Goal: Task Accomplishment & Management: Use online tool/utility

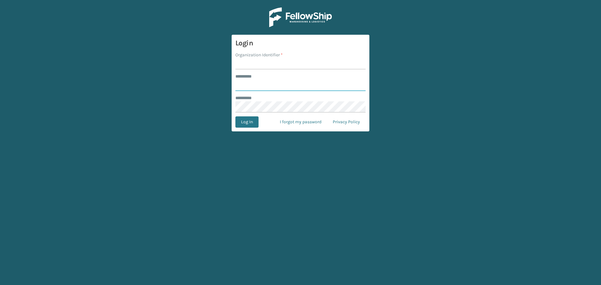
type input "*******"
click at [269, 67] on input "Organization Identifier *" at bounding box center [300, 63] width 130 height 11
type input "[GEOGRAPHIC_DATA]"
click at [253, 123] on button "Log In" at bounding box center [246, 121] width 23 height 11
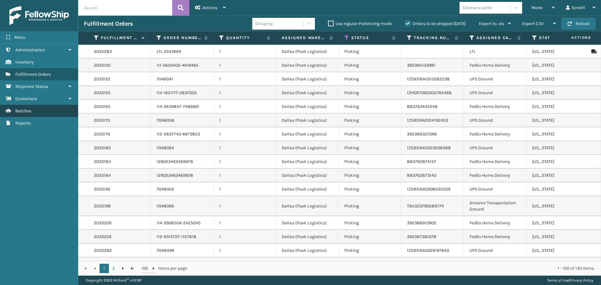
click at [38, 111] on link "Batches" at bounding box center [39, 111] width 78 height 12
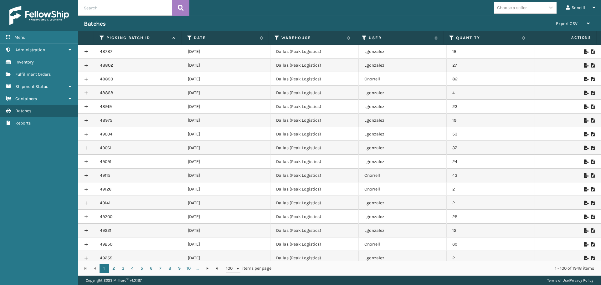
drag, startPoint x: 190, startPoint y: 53, endPoint x: 218, endPoint y: 66, distance: 31.7
click at [237, 65] on td "[DATE]" at bounding box center [226, 66] width 88 height 14
click at [261, 38] on icon at bounding box center [260, 38] width 5 height 4
click at [219, 36] on label "Date" at bounding box center [225, 38] width 63 height 6
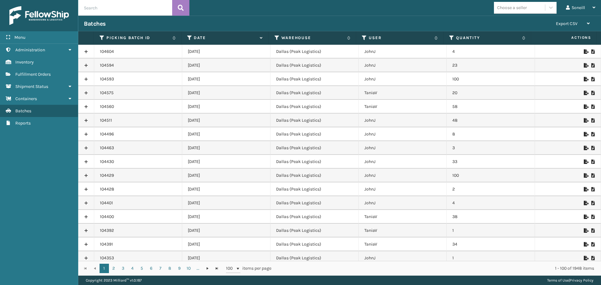
drag, startPoint x: 185, startPoint y: 52, endPoint x: 220, endPoint y: 80, distance: 44.9
click at [254, 81] on td "[DATE]" at bounding box center [226, 79] width 88 height 14
